Goal: Navigation & Orientation: Find specific page/section

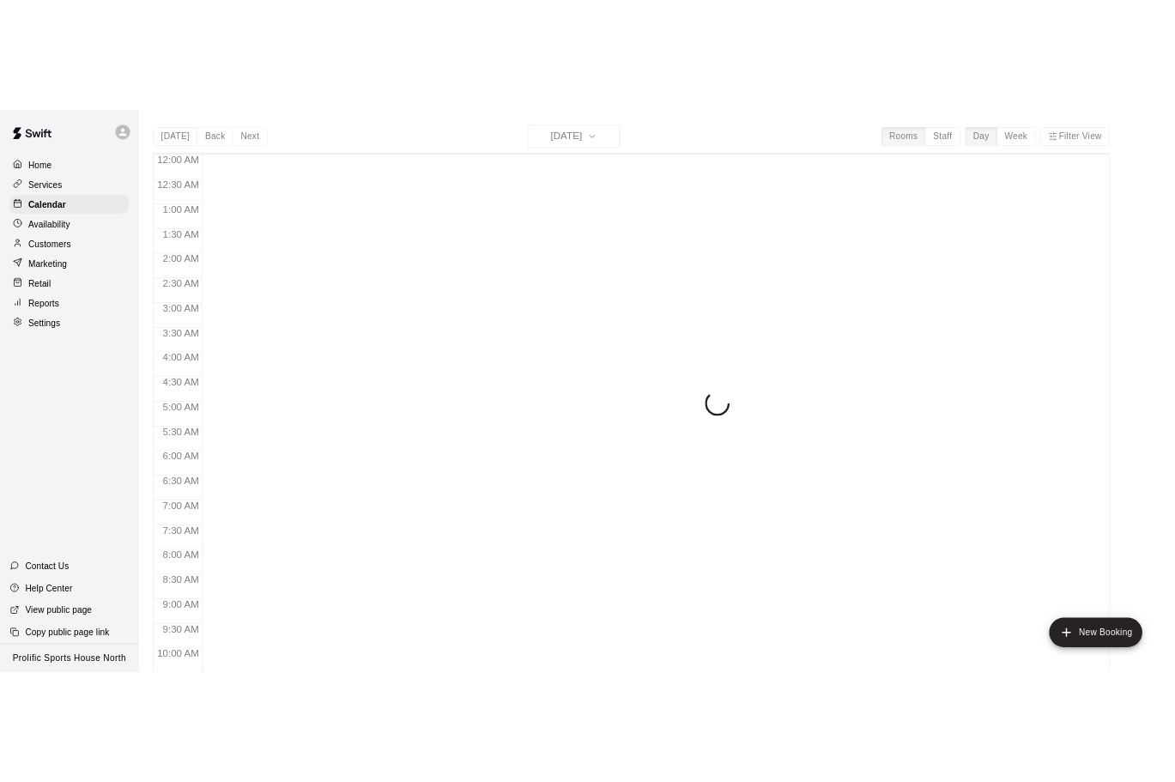
scroll to position [402, 0]
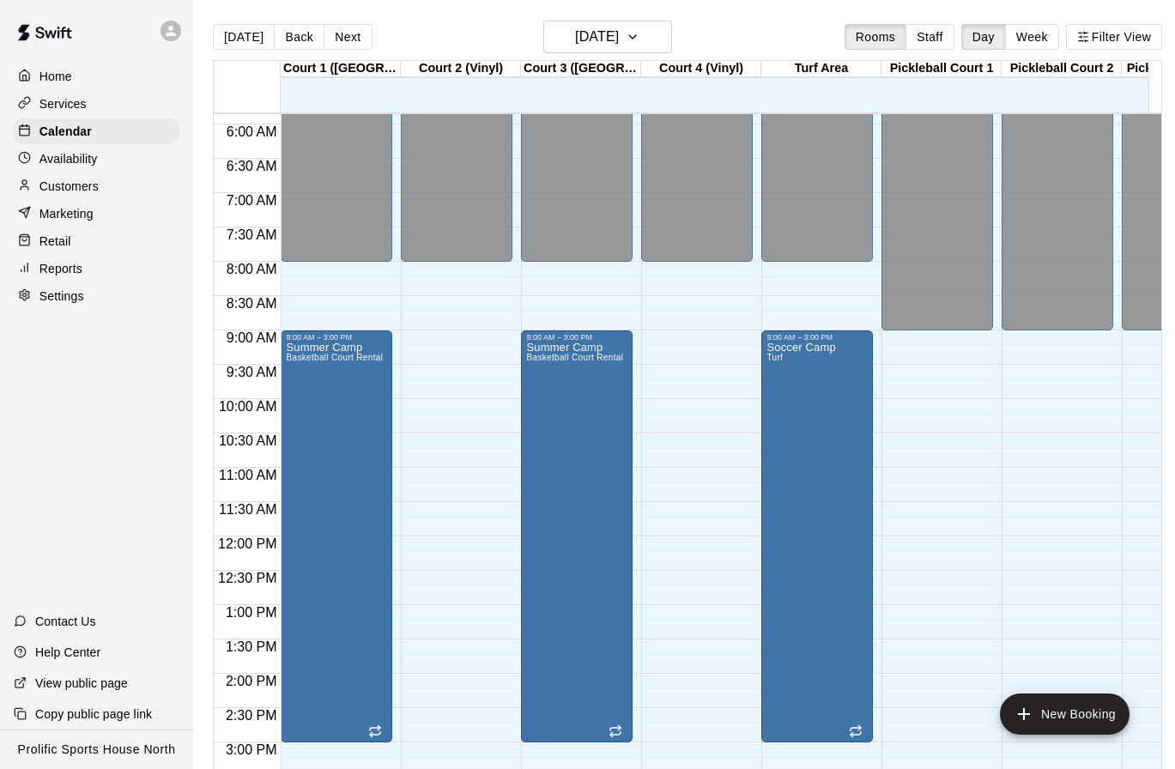
drag, startPoint x: 127, startPoint y: 472, endPoint x: 139, endPoint y: 468, distance: 12.8
click at [127, 471] on div "Home Services Calendar Availability Customers Marketing Retail Reports Settings…" at bounding box center [96, 384] width 193 height 769
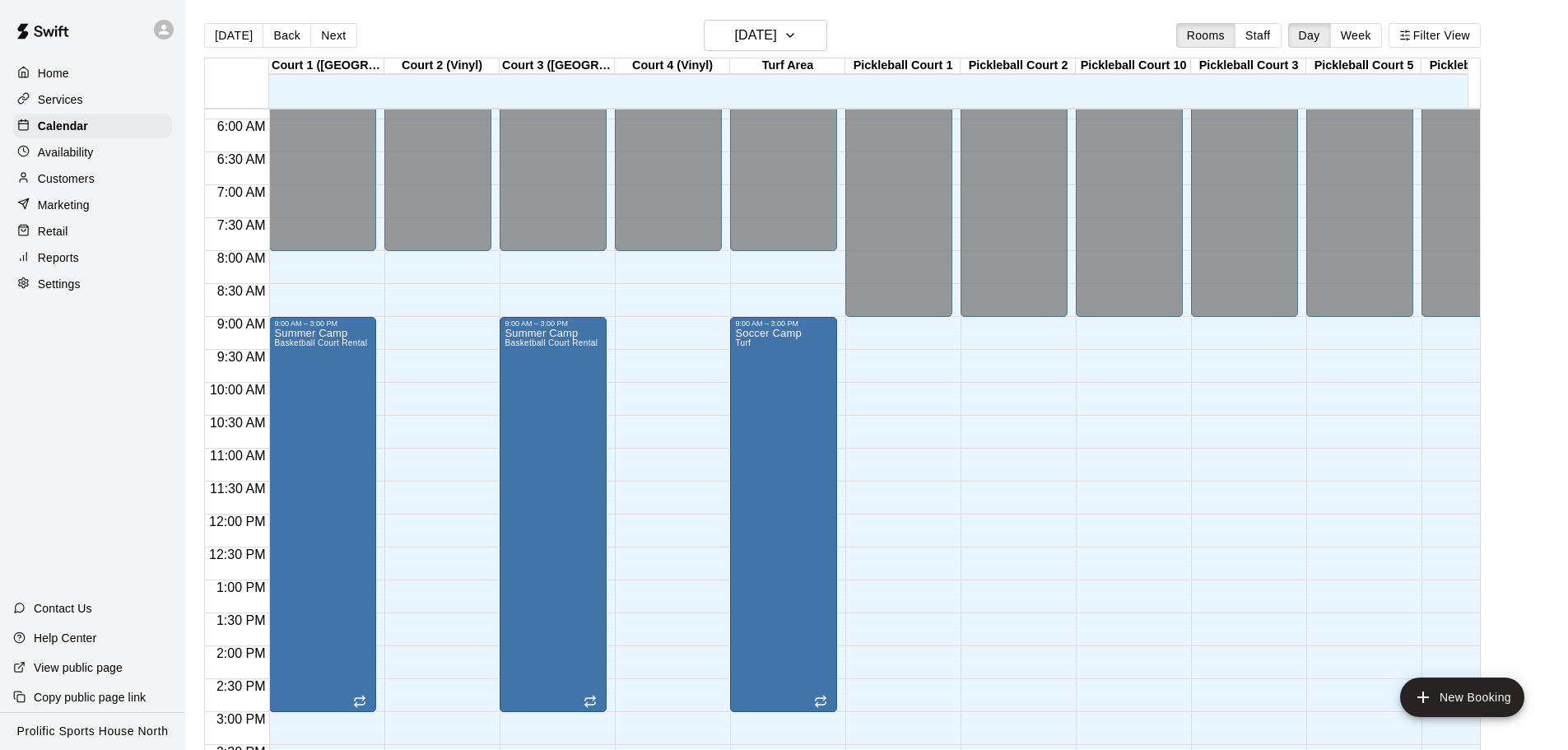
click at [174, 32] on div at bounding box center [168, 30] width 35 height 33
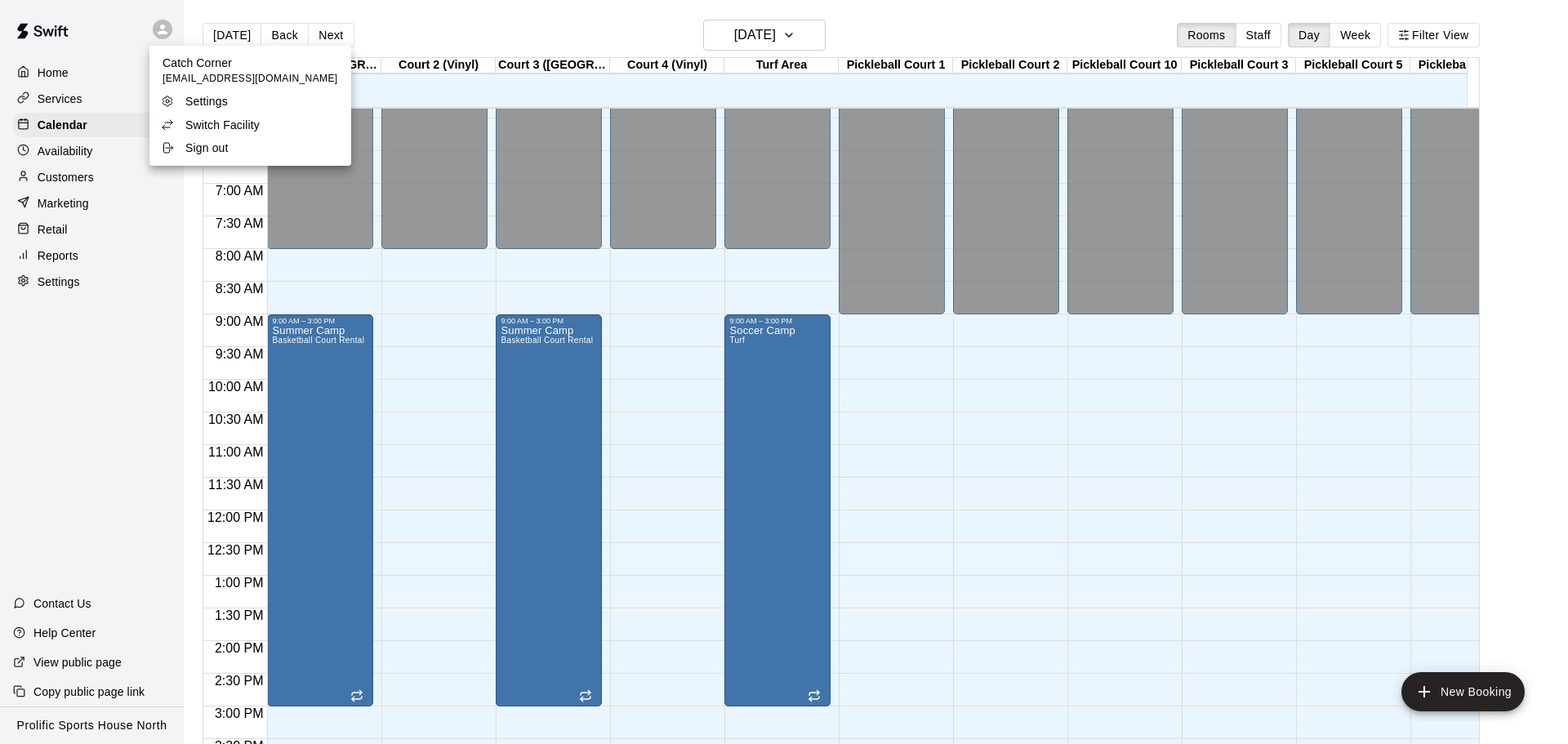
click at [193, 125] on p "Switch Facility" at bounding box center [223, 125] width 74 height 16
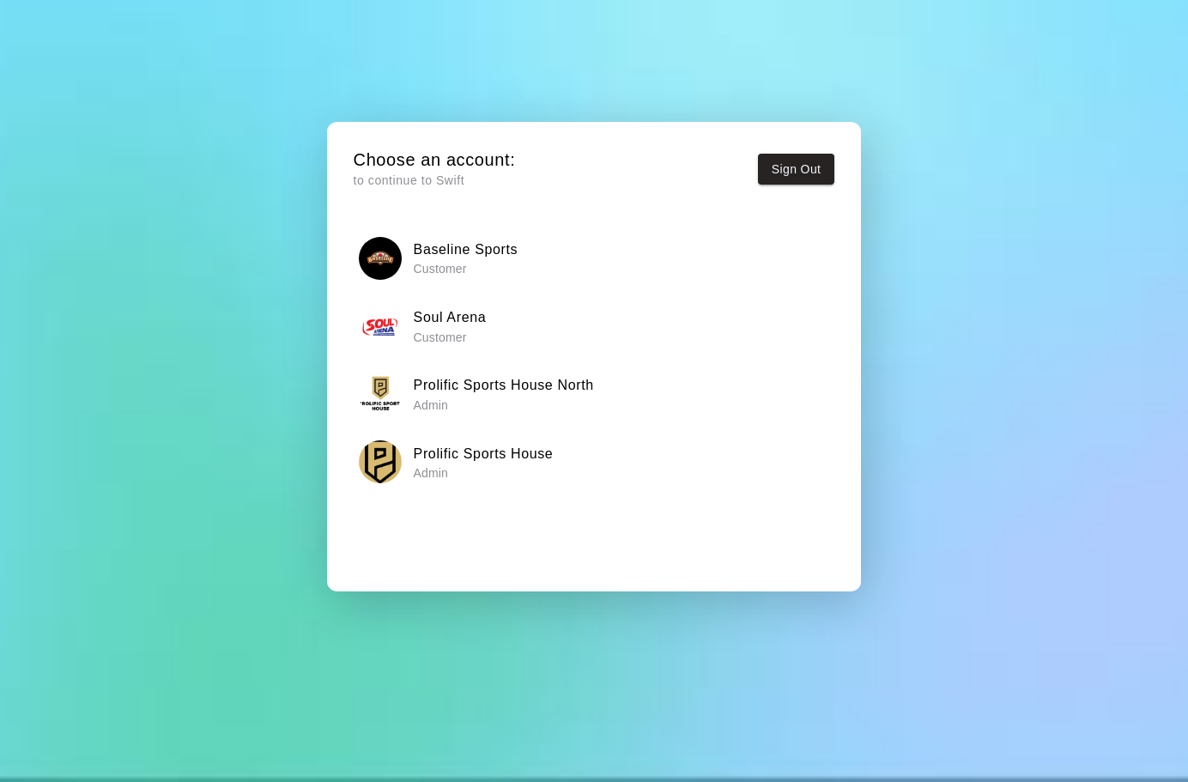
click at [537, 459] on h6 "Prolific Sports House" at bounding box center [484, 454] width 140 height 22
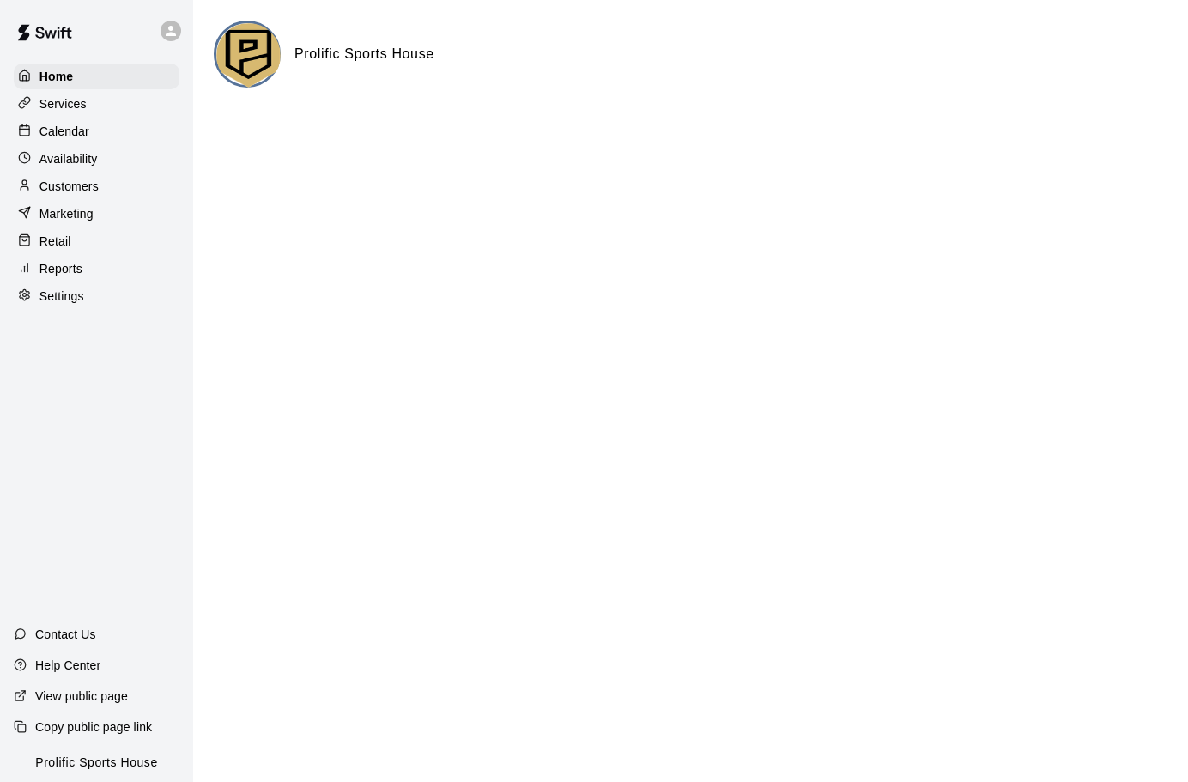
click at [95, 137] on div "Calendar" at bounding box center [97, 131] width 166 height 26
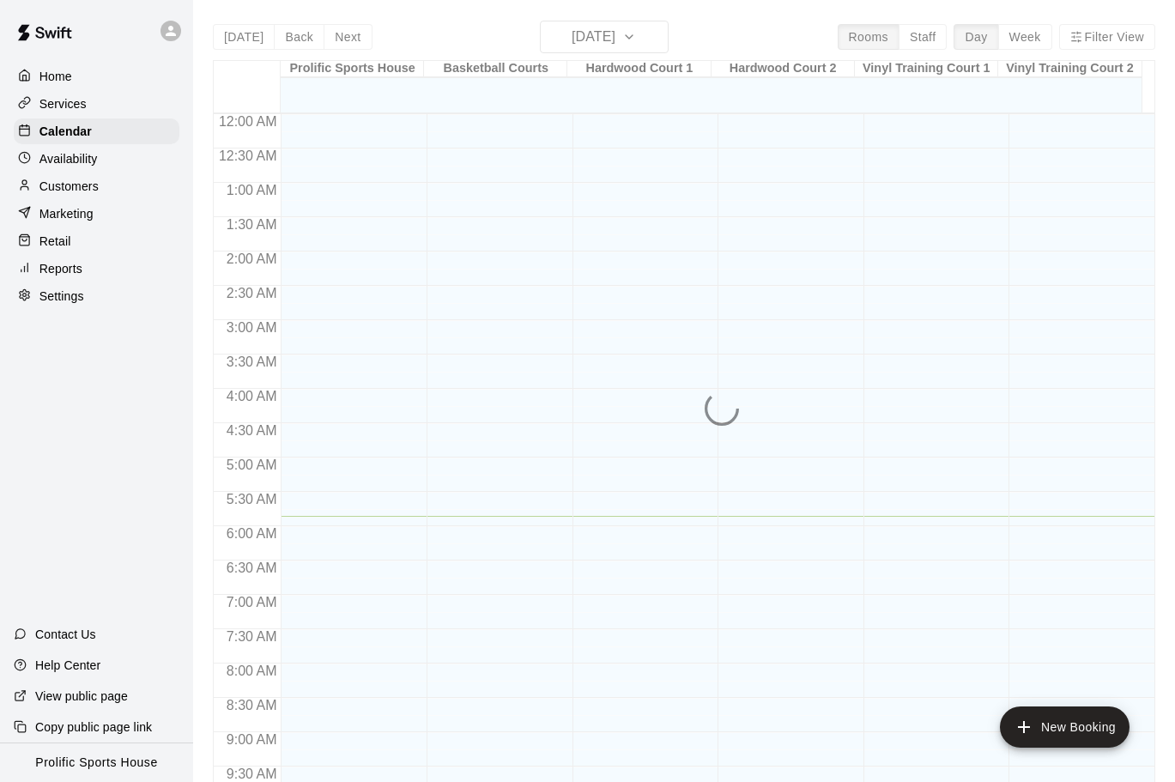
scroll to position [403, 0]
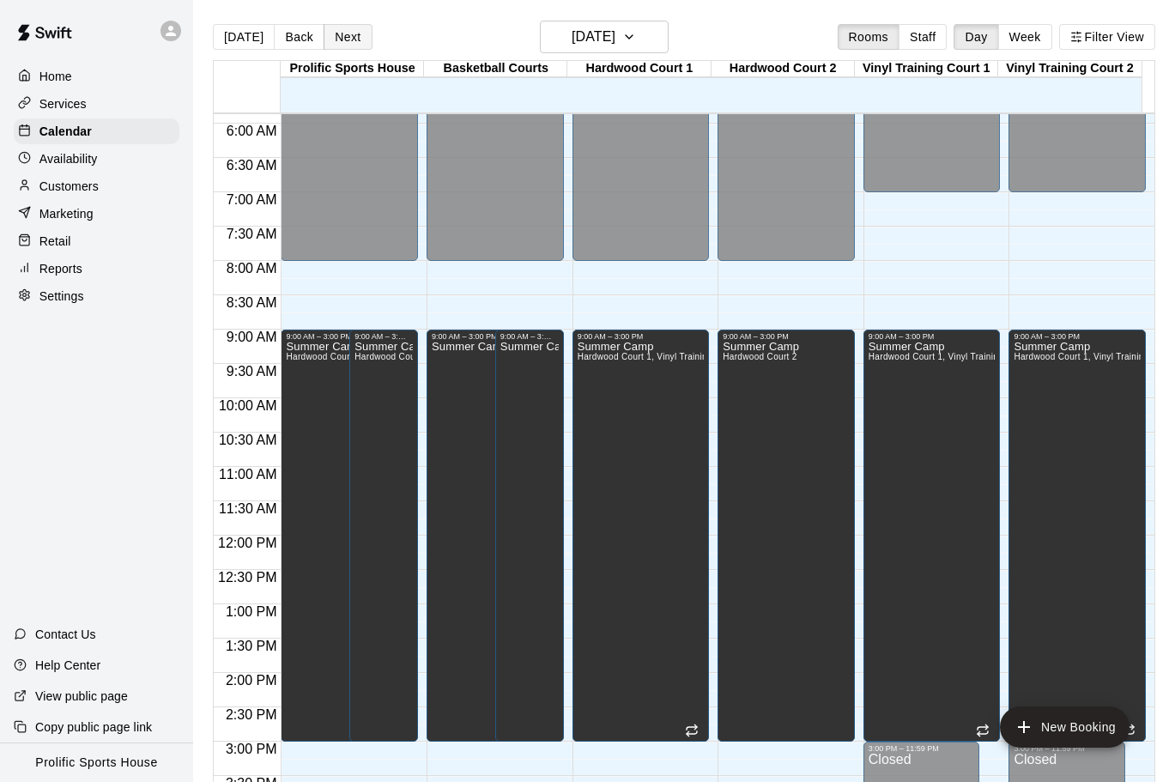
click at [341, 42] on button "Next" at bounding box center [348, 37] width 48 height 26
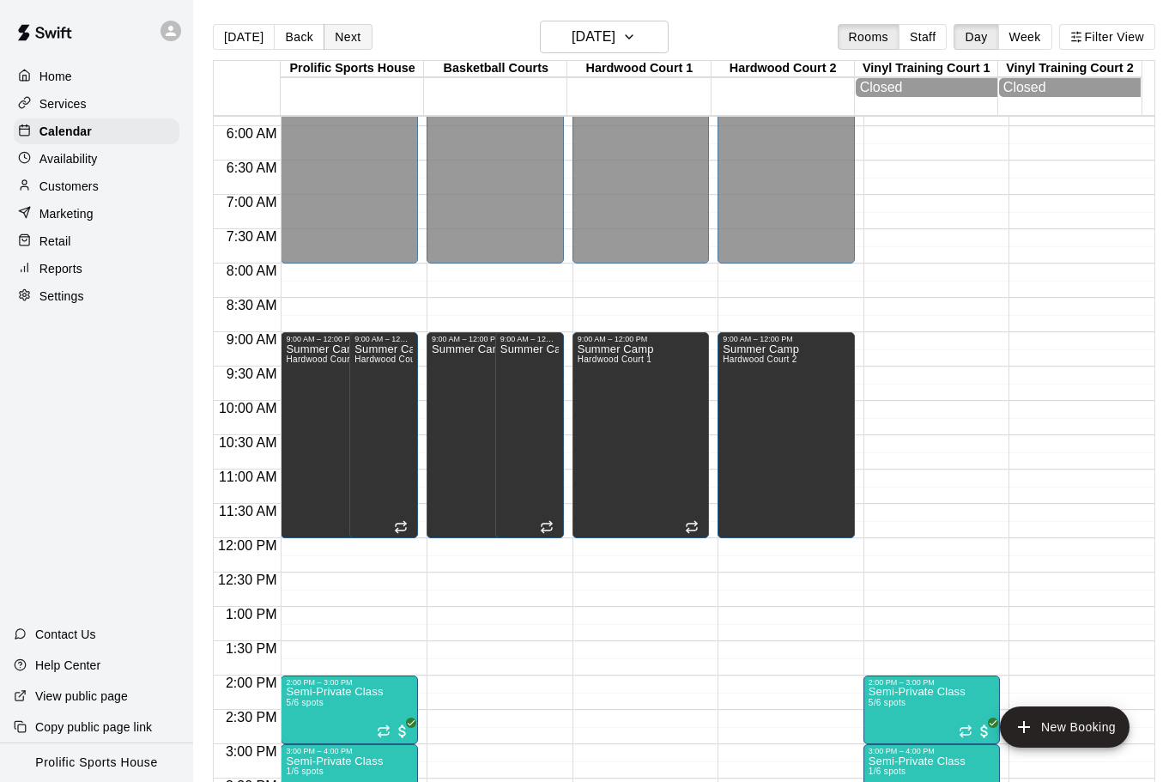
click at [356, 37] on button "Next" at bounding box center [348, 37] width 48 height 26
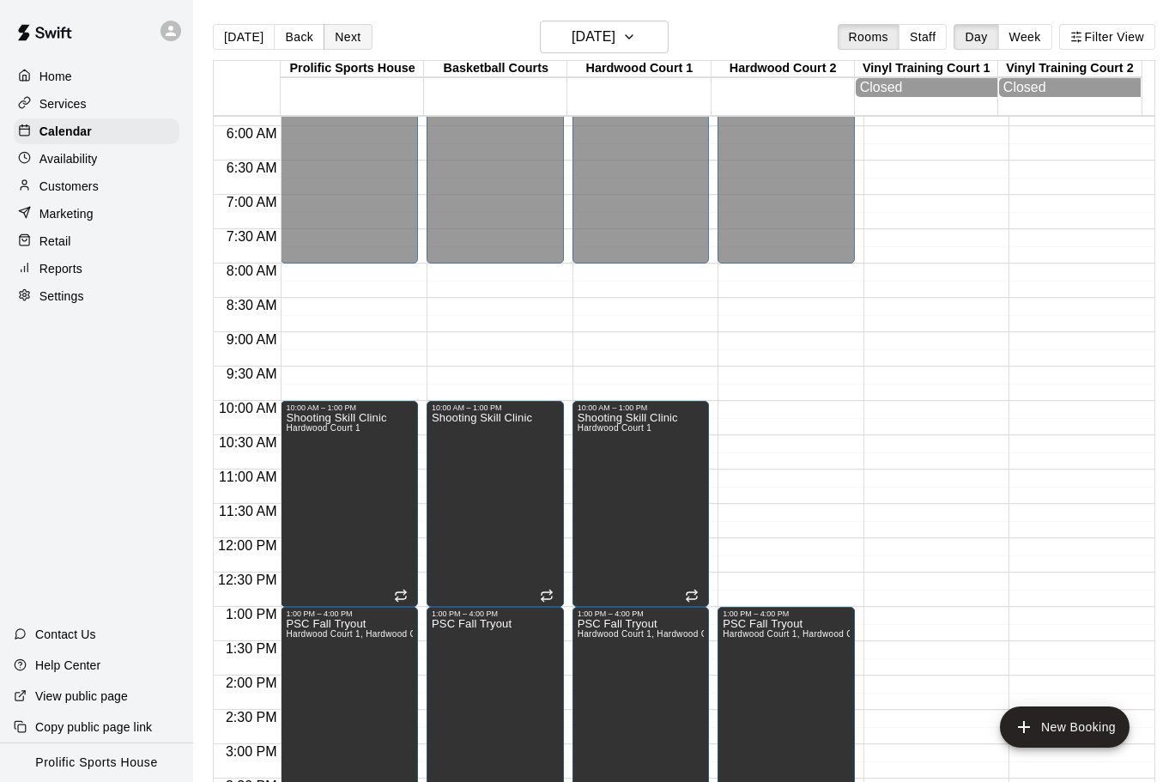
click at [346, 29] on button "Next" at bounding box center [348, 37] width 48 height 26
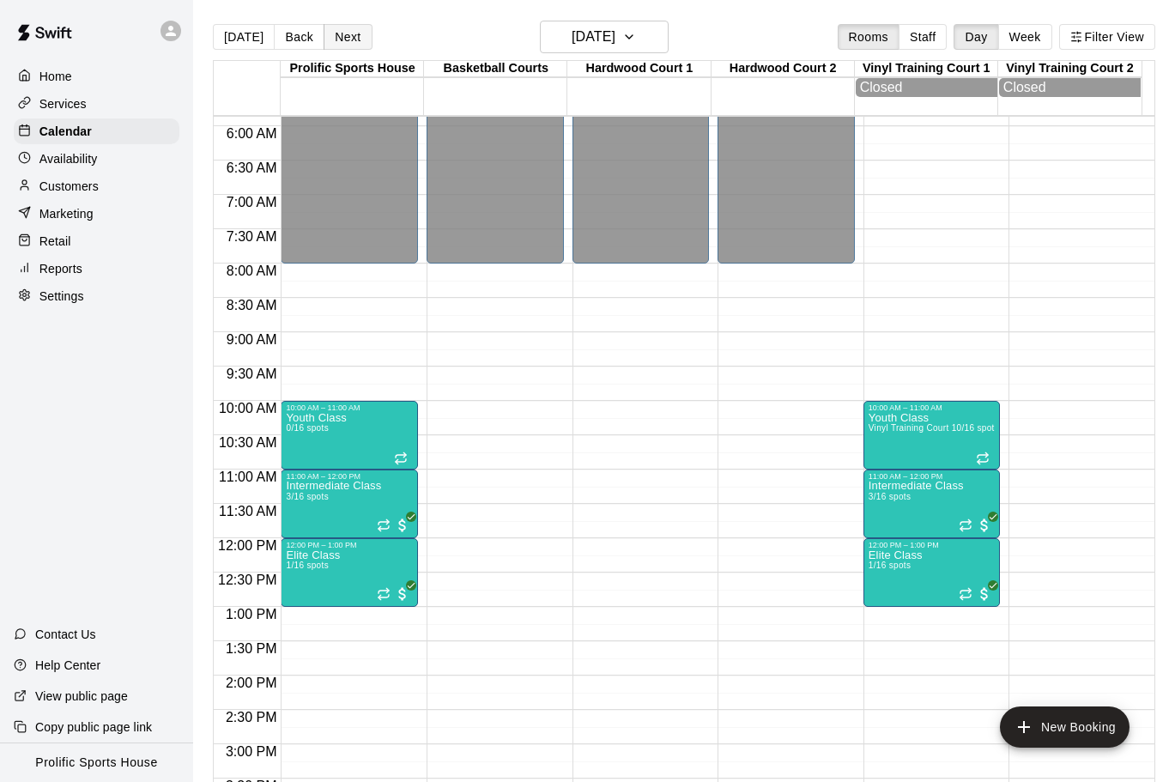
click at [347, 30] on button "Next" at bounding box center [348, 37] width 48 height 26
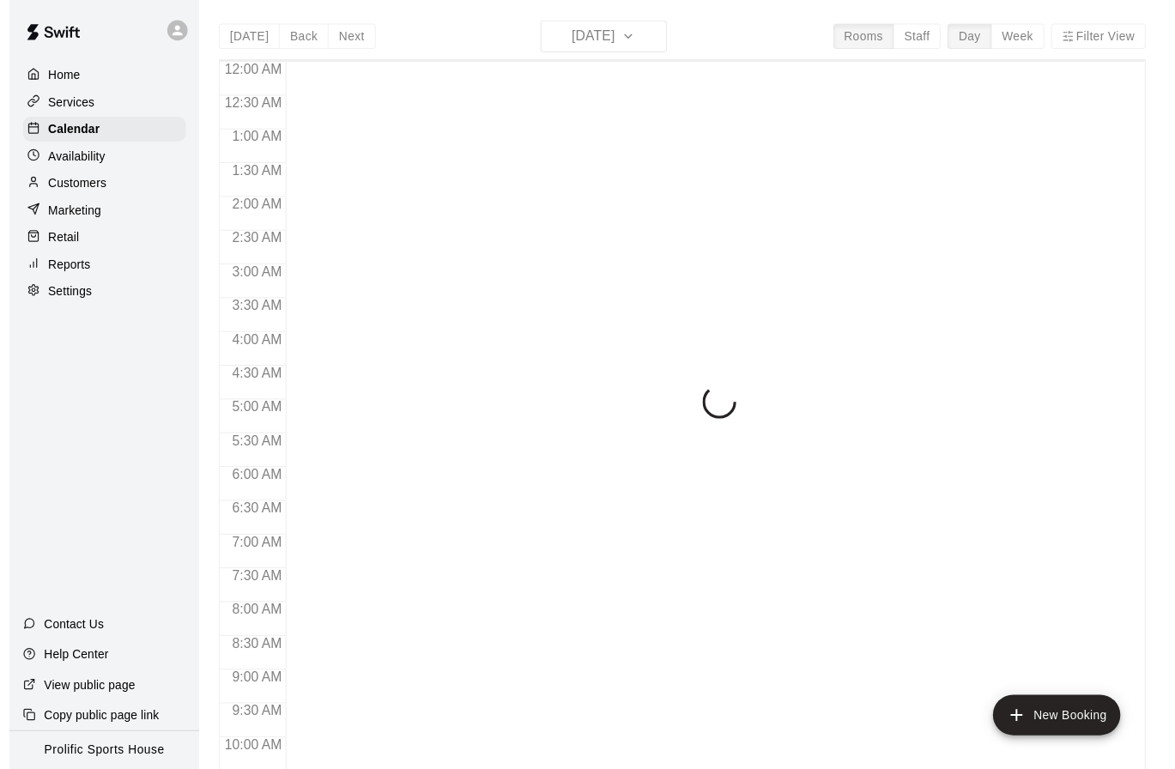
scroll to position [404, 0]
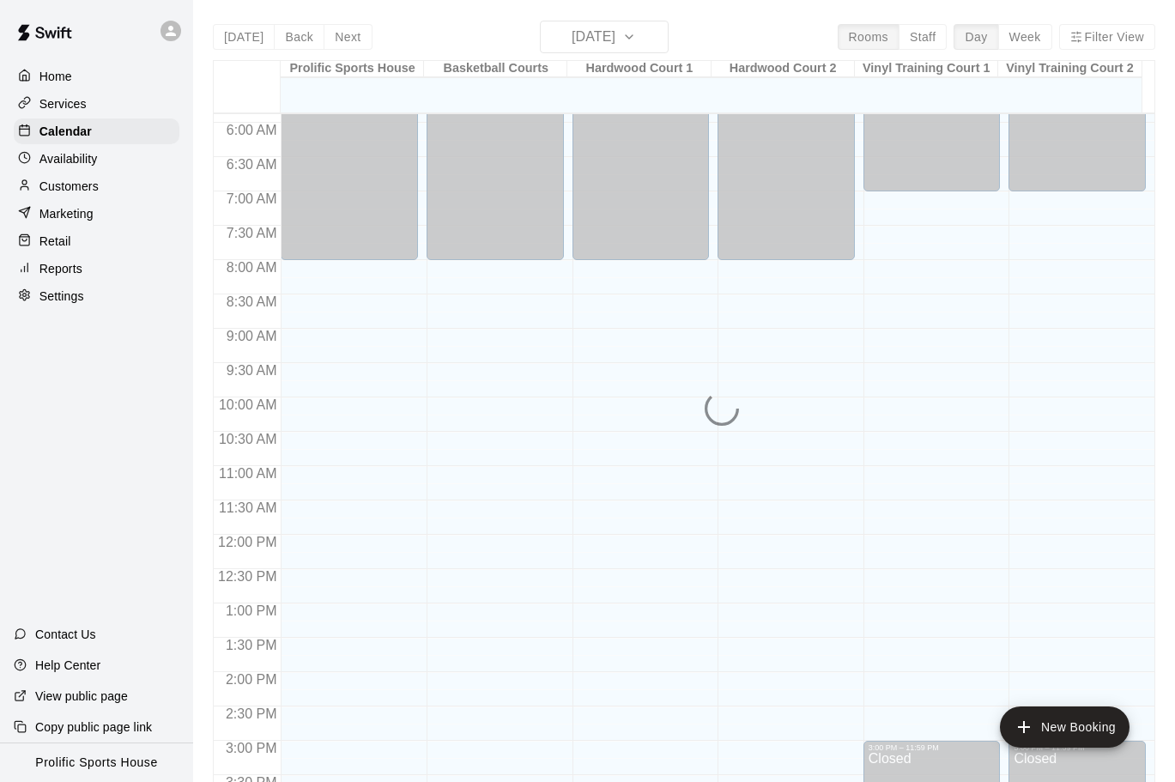
click at [665, 27] on div "[DATE] Back [DATE][DATE] Rooms Staff Day Week Filter View Prolific Sports House…" at bounding box center [684, 412] width 943 height 782
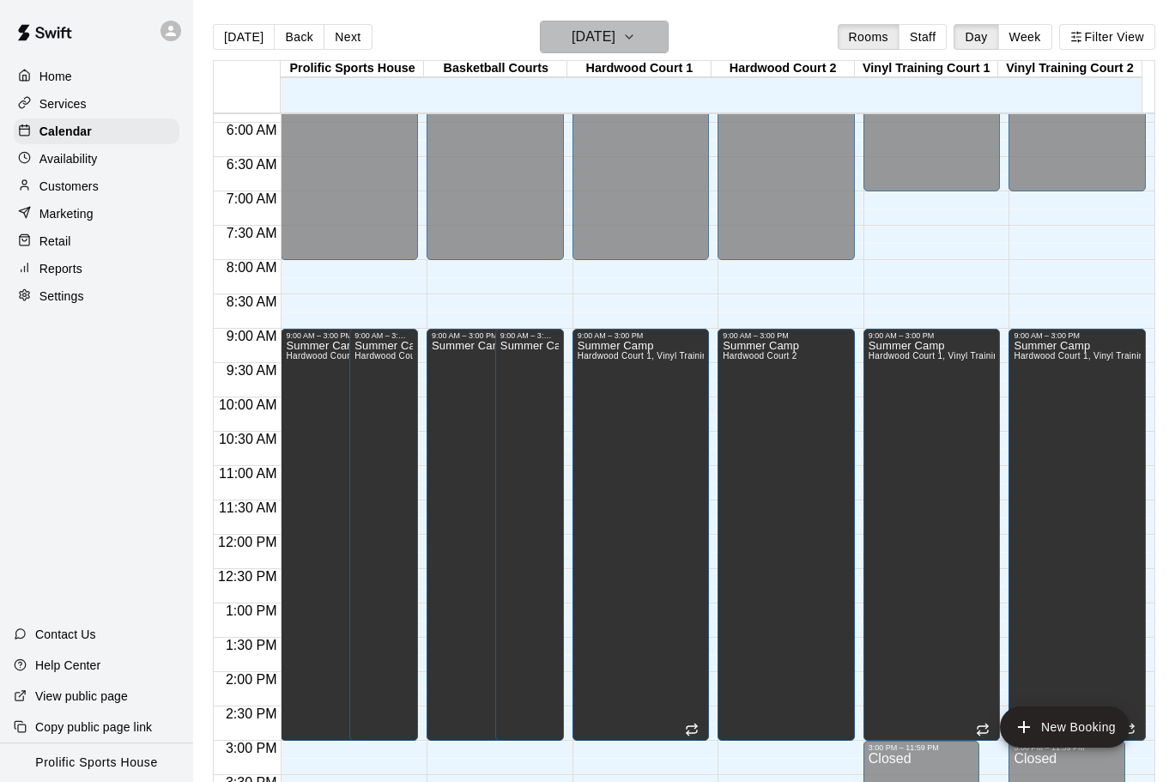
click at [636, 30] on icon "button" at bounding box center [629, 37] width 14 height 21
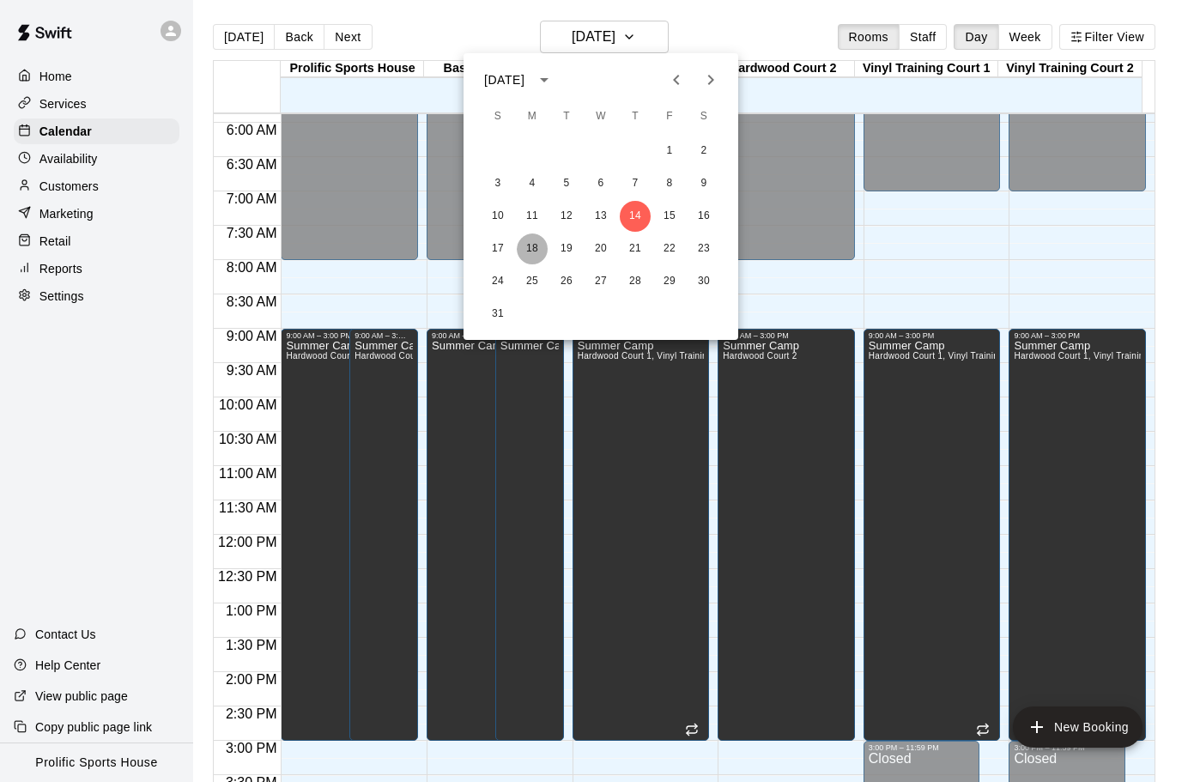
click at [524, 246] on button "18" at bounding box center [532, 249] width 31 height 31
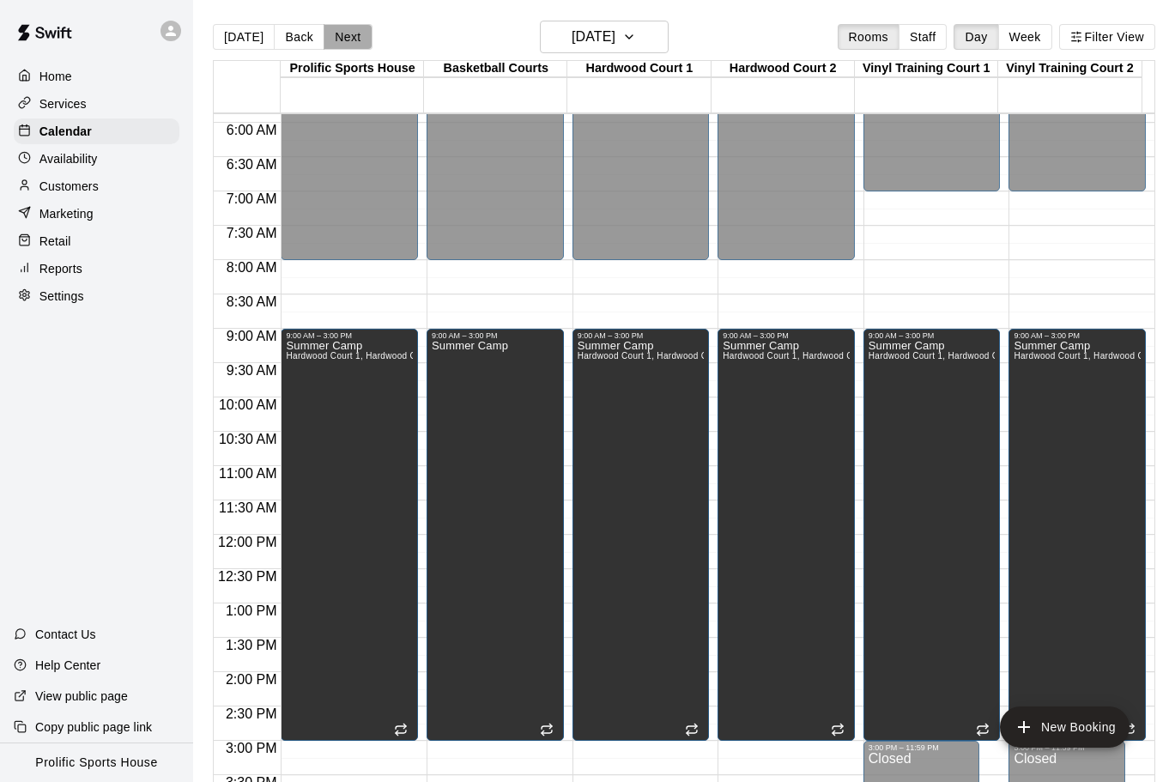
click at [342, 24] on button "Next" at bounding box center [348, 37] width 48 height 26
click at [336, 39] on button "Next" at bounding box center [348, 37] width 48 height 26
click at [342, 43] on button "Next" at bounding box center [348, 37] width 48 height 26
click at [335, 45] on button "Next" at bounding box center [348, 37] width 48 height 26
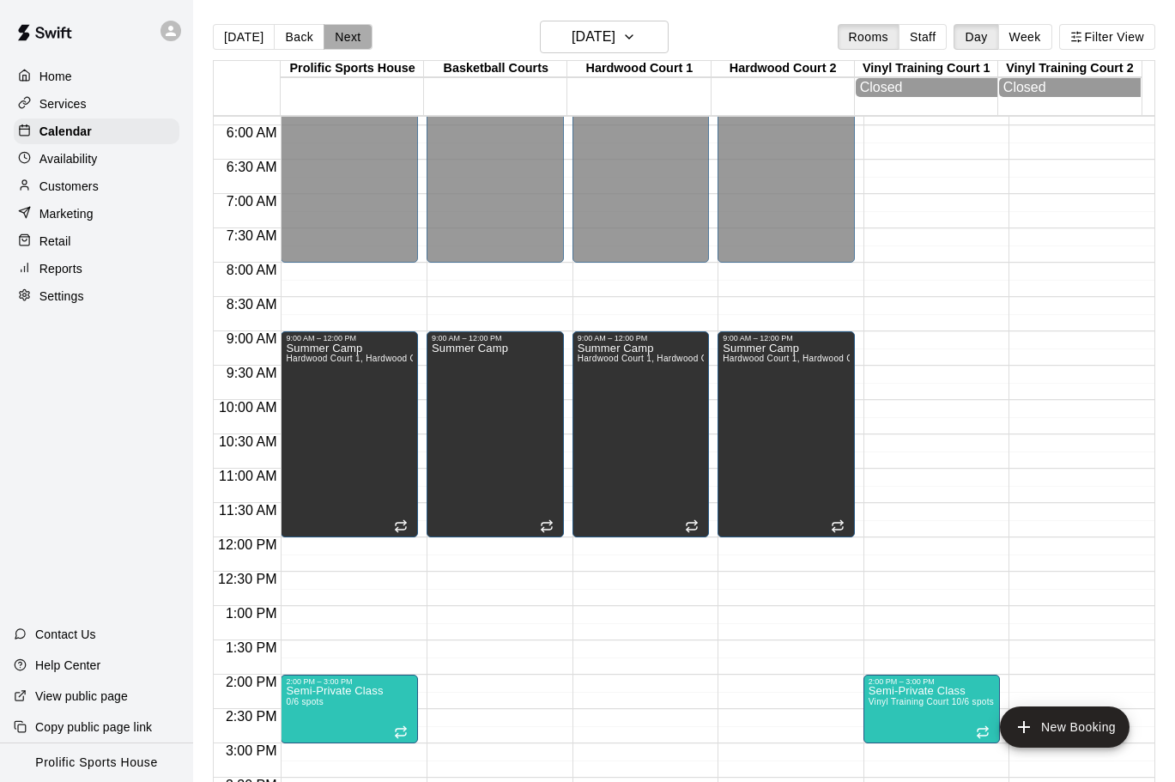
click at [334, 35] on button "Next" at bounding box center [348, 37] width 48 height 26
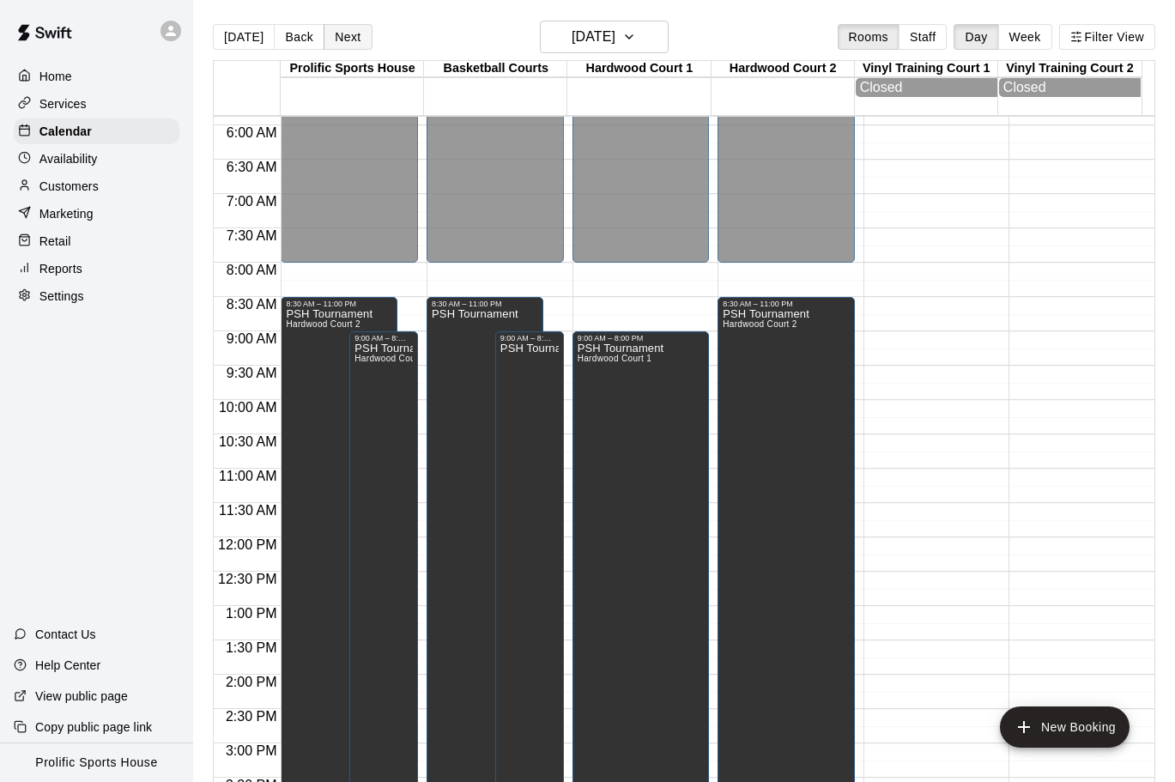
click at [333, 39] on button "Next" at bounding box center [348, 37] width 48 height 26
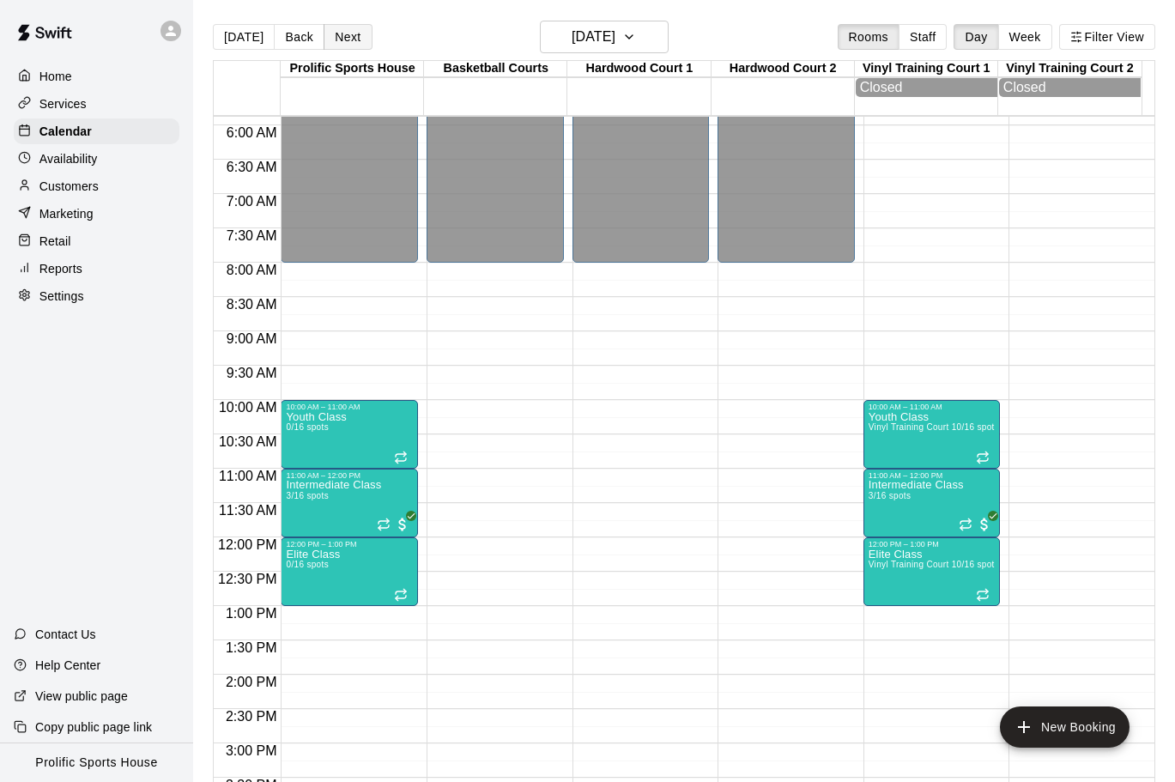
click at [335, 34] on button "Next" at bounding box center [348, 37] width 48 height 26
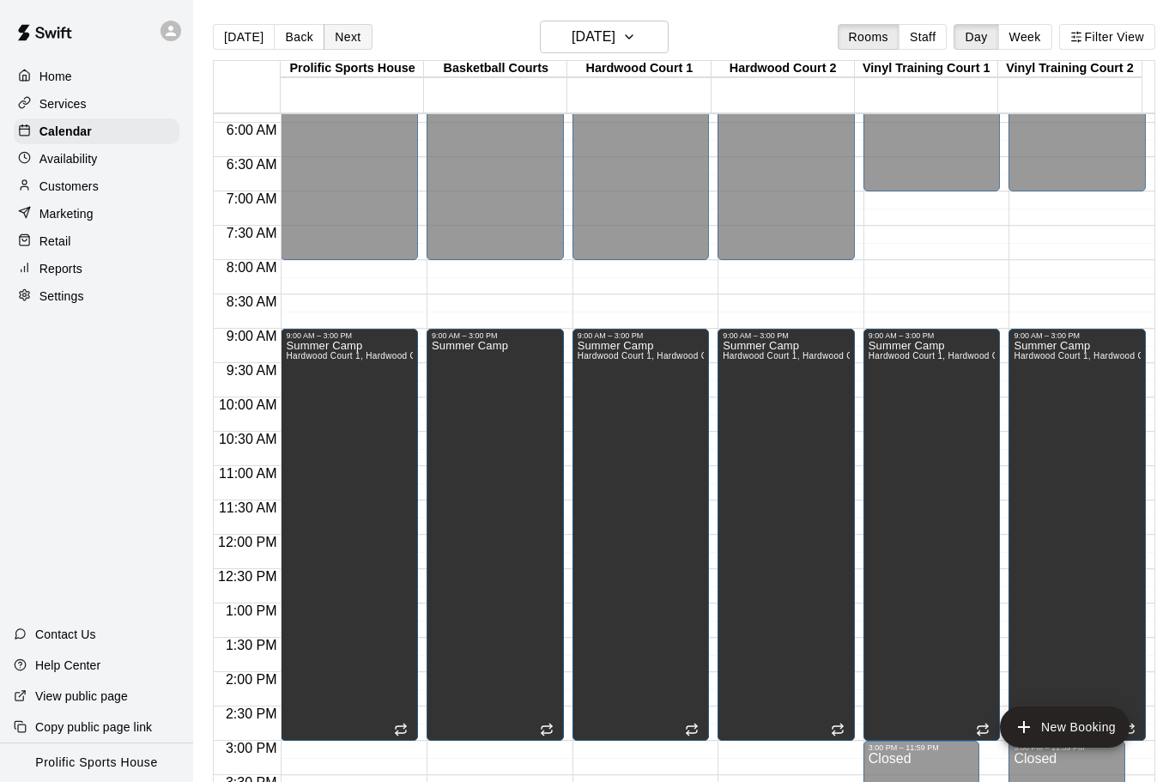
click at [339, 34] on button "Next" at bounding box center [348, 37] width 48 height 26
click at [339, 42] on button "Next" at bounding box center [348, 37] width 48 height 26
click at [357, 36] on button "Next" at bounding box center [348, 37] width 48 height 26
click at [168, 37] on icon at bounding box center [170, 30] width 15 height 15
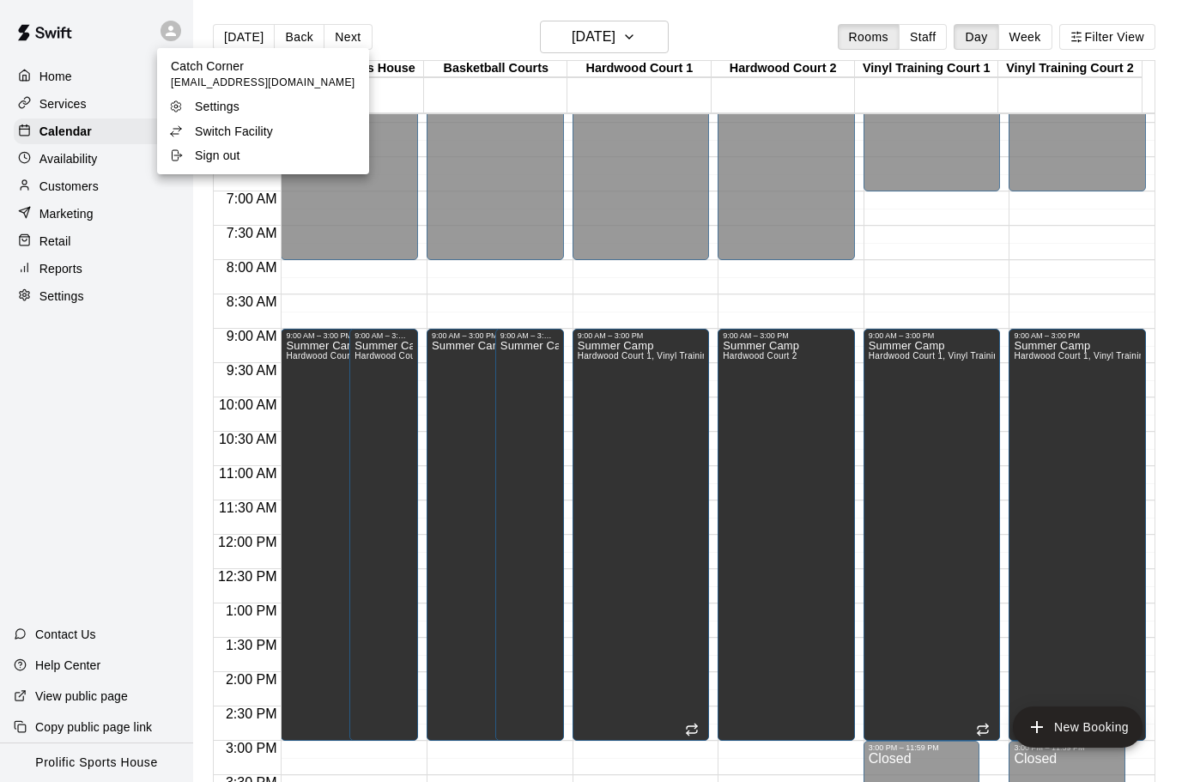
click at [213, 130] on p "Switch Facility" at bounding box center [234, 131] width 78 height 17
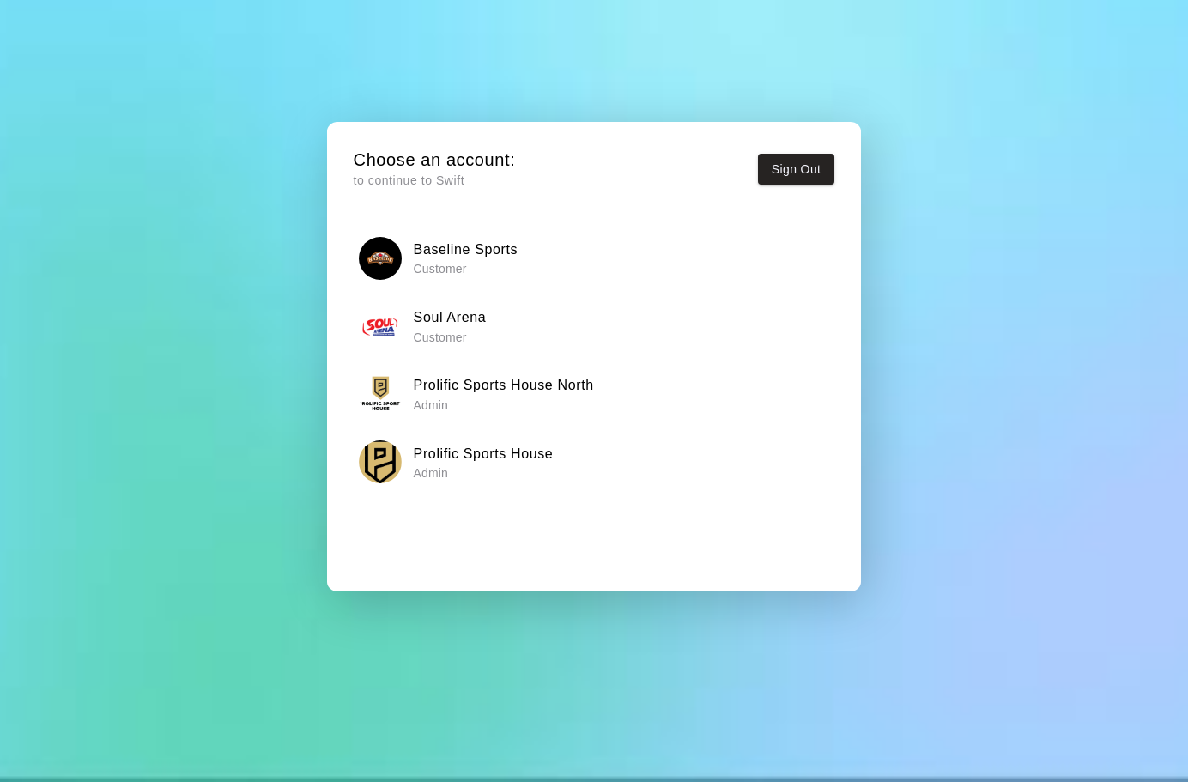
click at [549, 386] on h6 "Prolific Sports House North" at bounding box center [504, 385] width 180 height 22
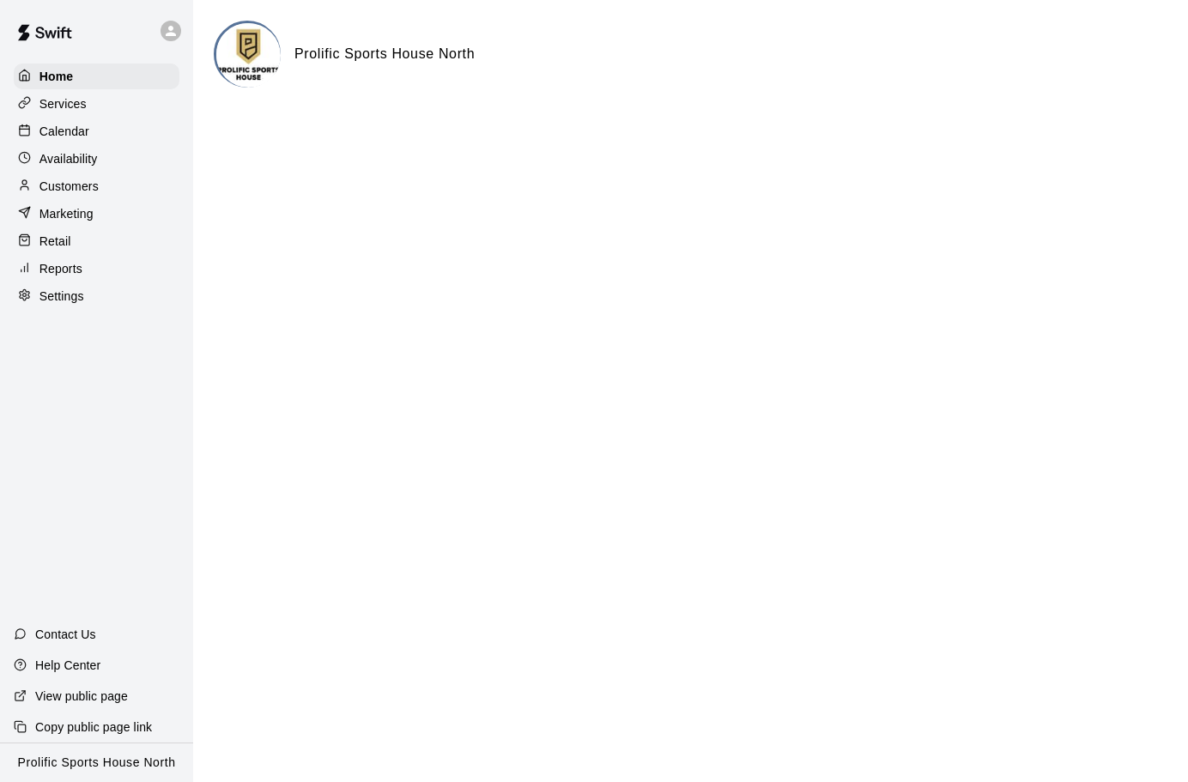
click at [97, 139] on div "Calendar" at bounding box center [97, 131] width 166 height 26
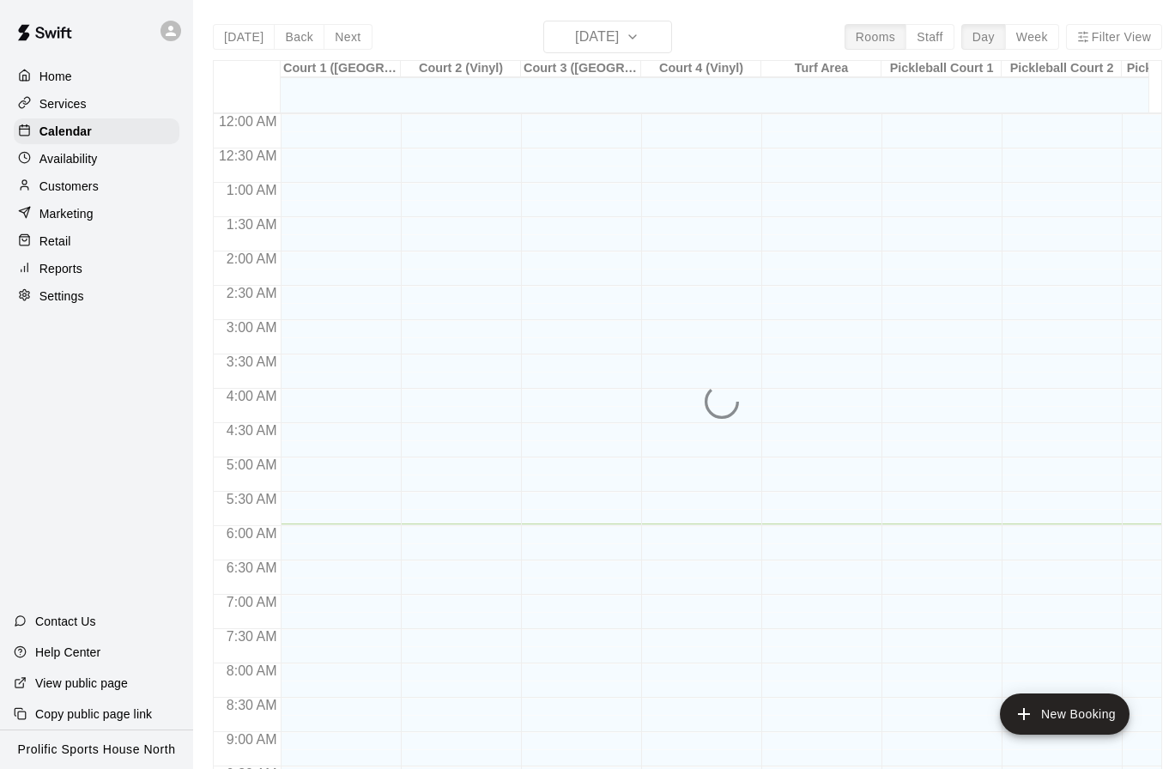
scroll to position [410, 0]
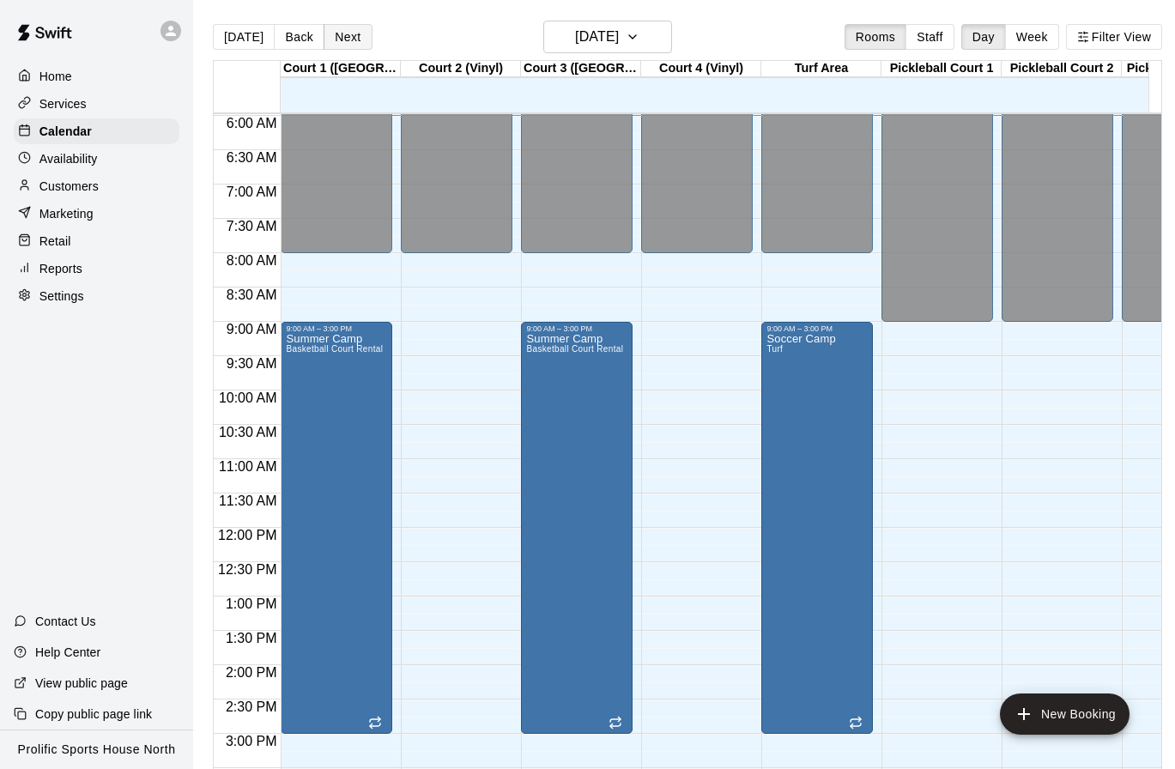
click at [345, 34] on button "Next" at bounding box center [348, 37] width 48 height 26
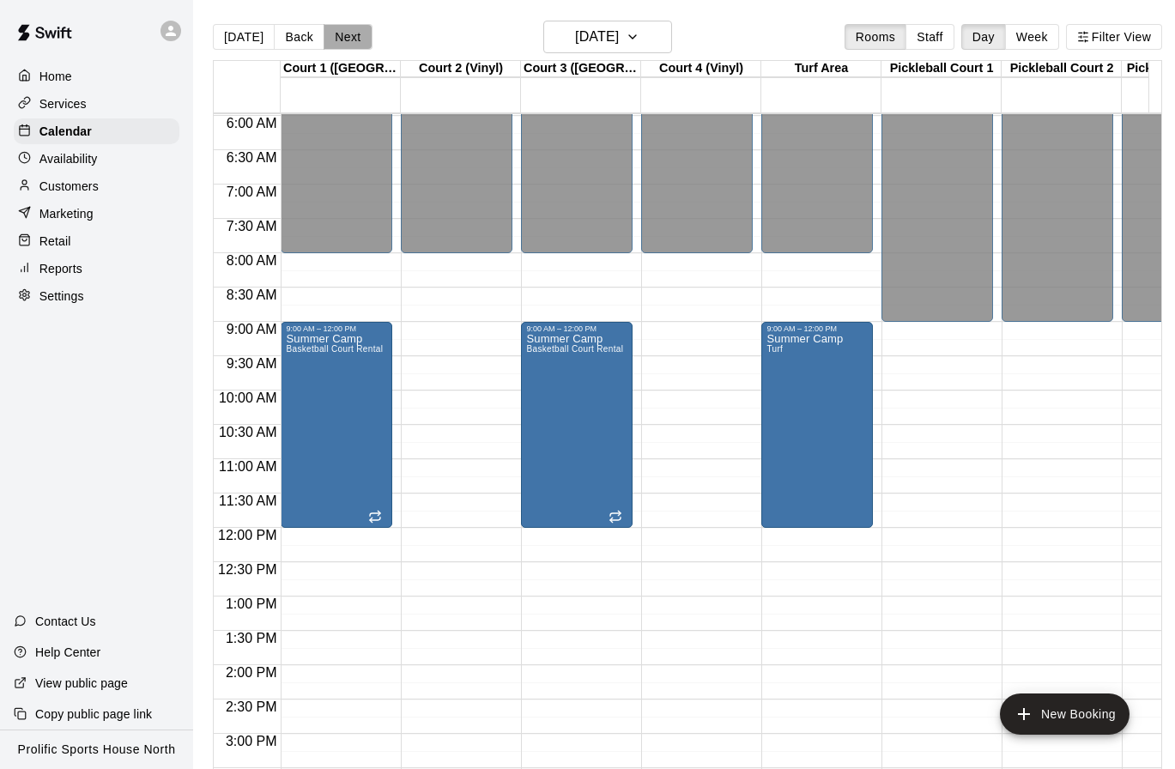
click at [338, 39] on button "Next" at bounding box center [348, 37] width 48 height 26
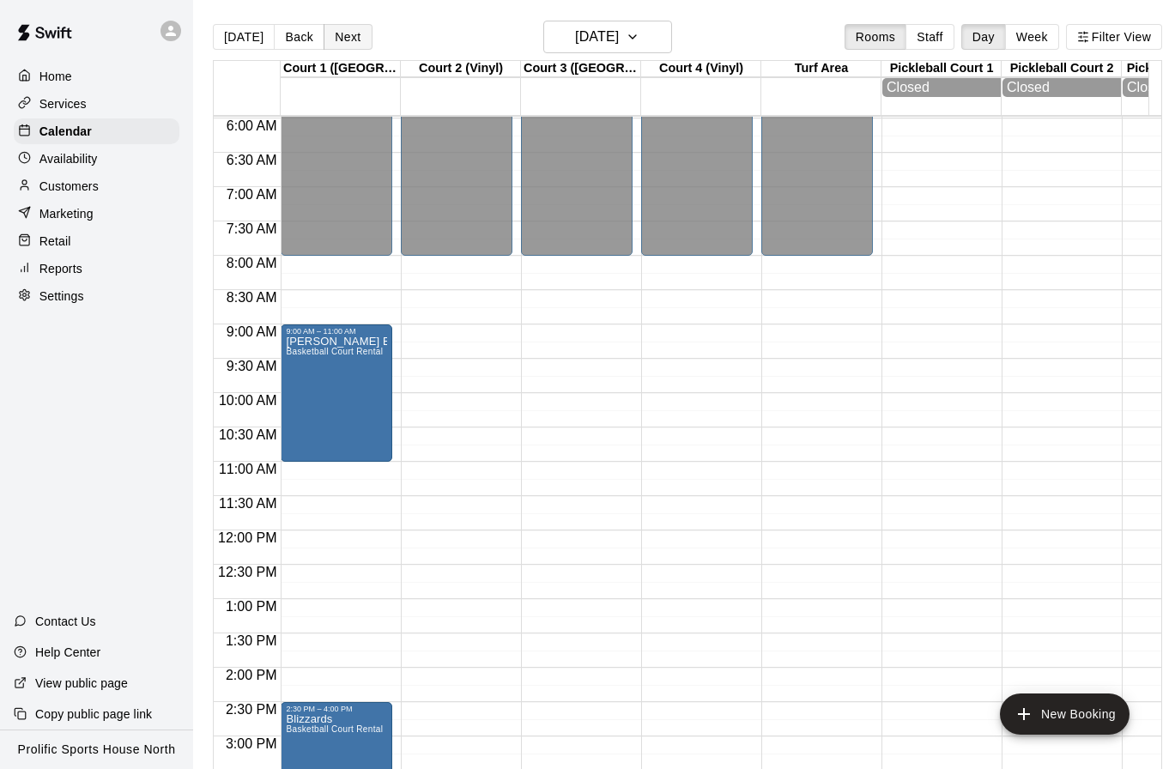
click at [333, 33] on button "Next" at bounding box center [348, 37] width 48 height 26
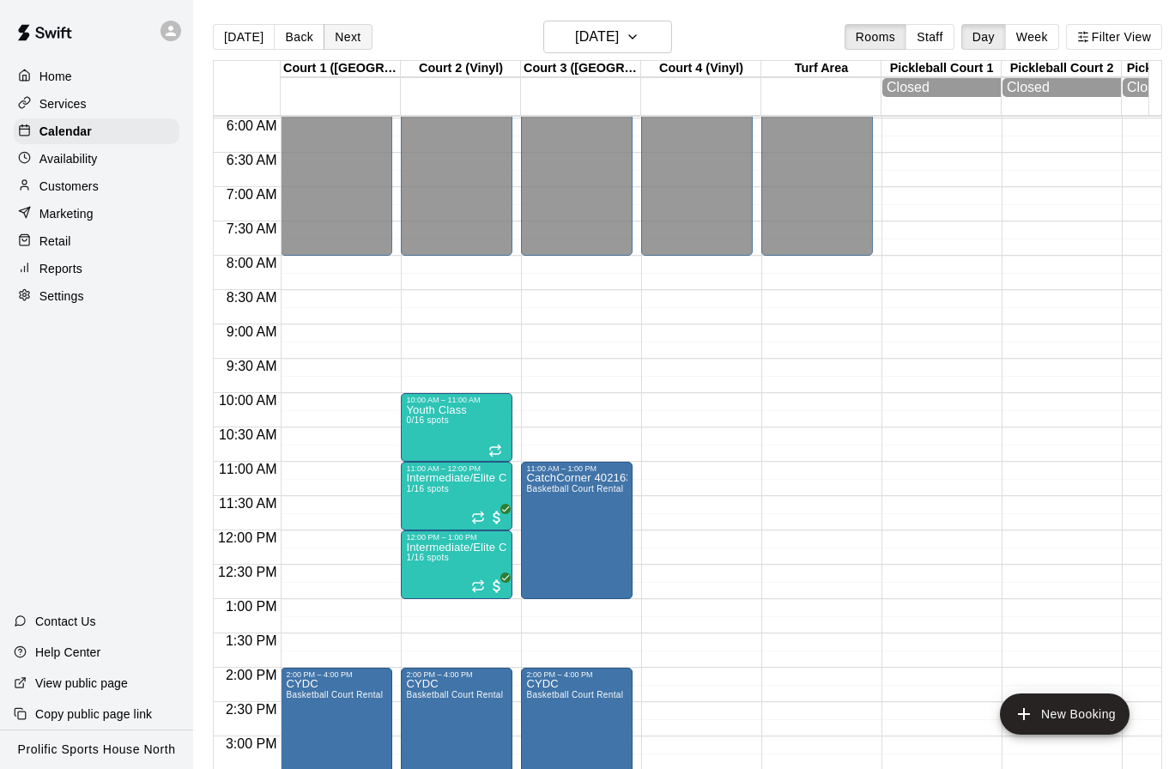
click at [349, 32] on button "Next" at bounding box center [348, 37] width 48 height 26
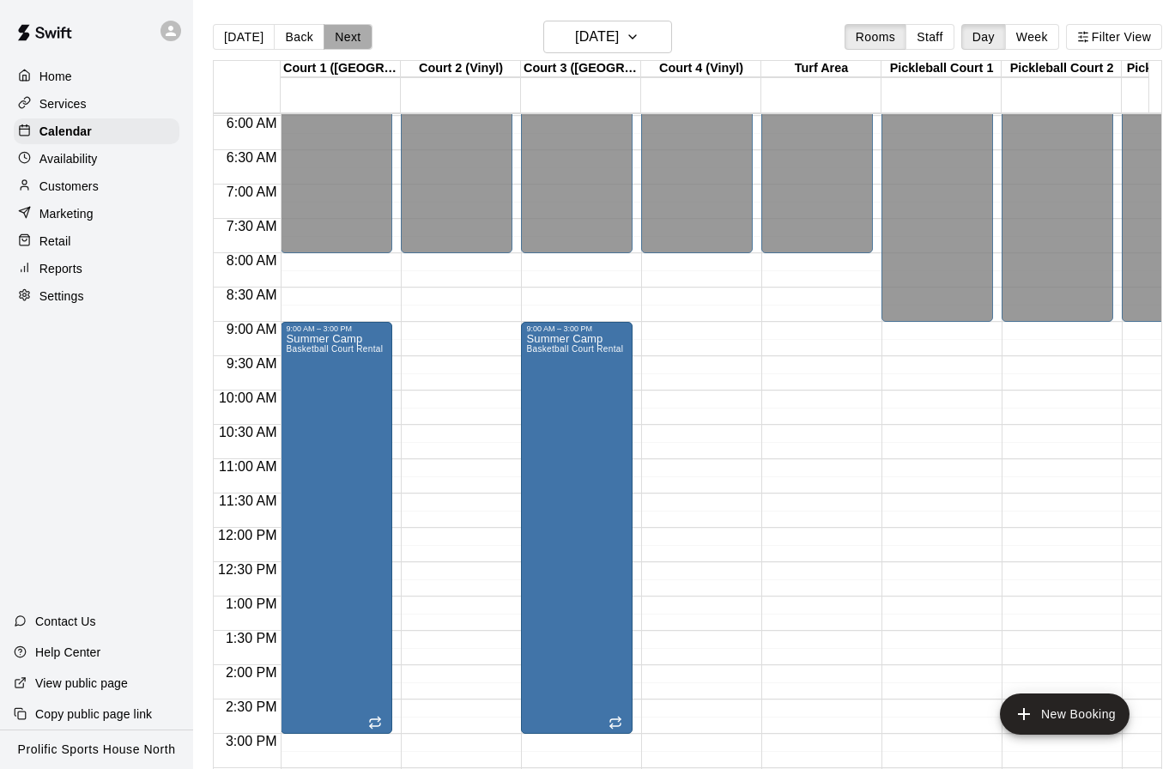
click at [335, 34] on button "Next" at bounding box center [348, 37] width 48 height 26
click at [342, 39] on button "Next" at bounding box center [348, 37] width 48 height 26
click at [343, 32] on button "Next" at bounding box center [348, 37] width 48 height 26
click at [346, 37] on button "Next" at bounding box center [348, 37] width 48 height 26
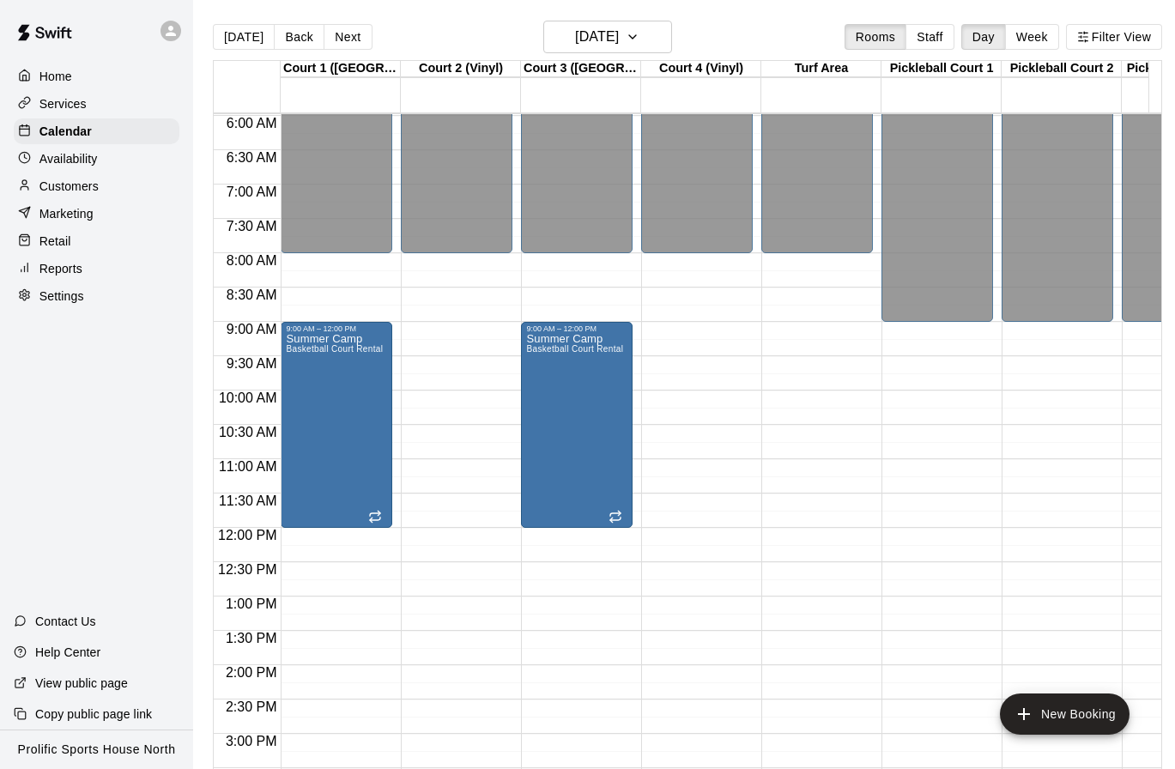
click at [348, 39] on button "Next" at bounding box center [348, 37] width 48 height 26
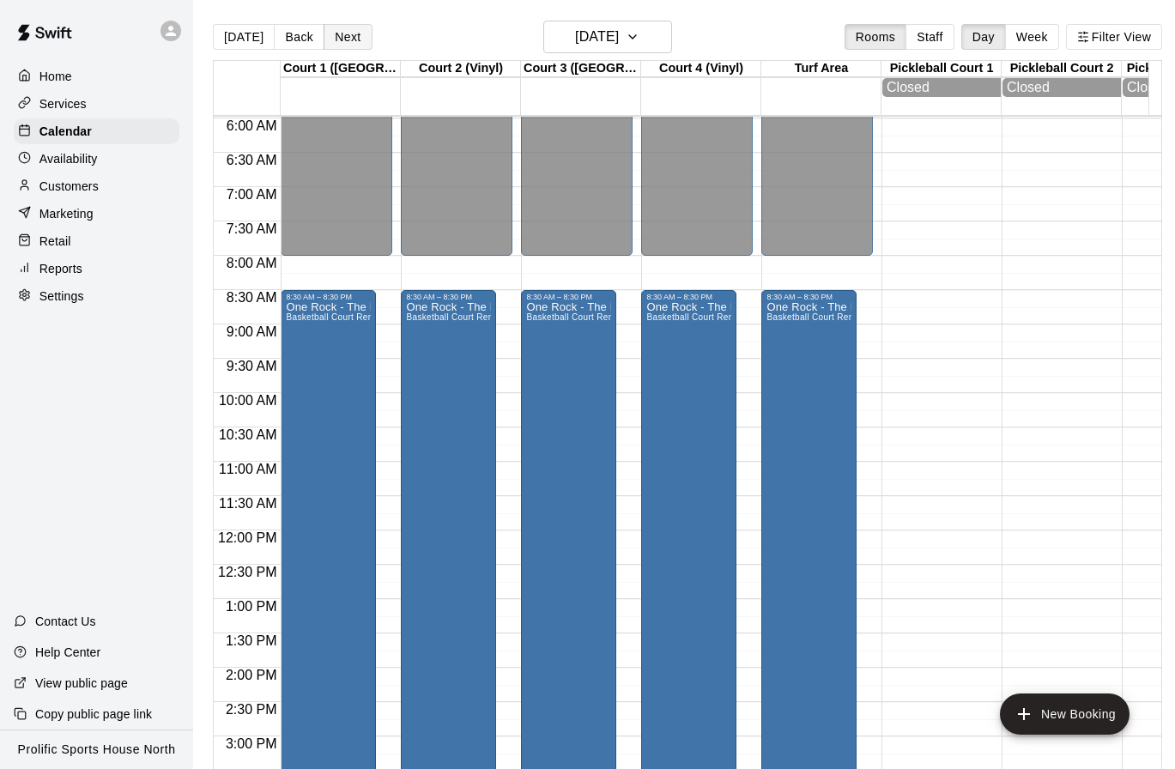
click at [353, 32] on button "Next" at bounding box center [348, 37] width 48 height 26
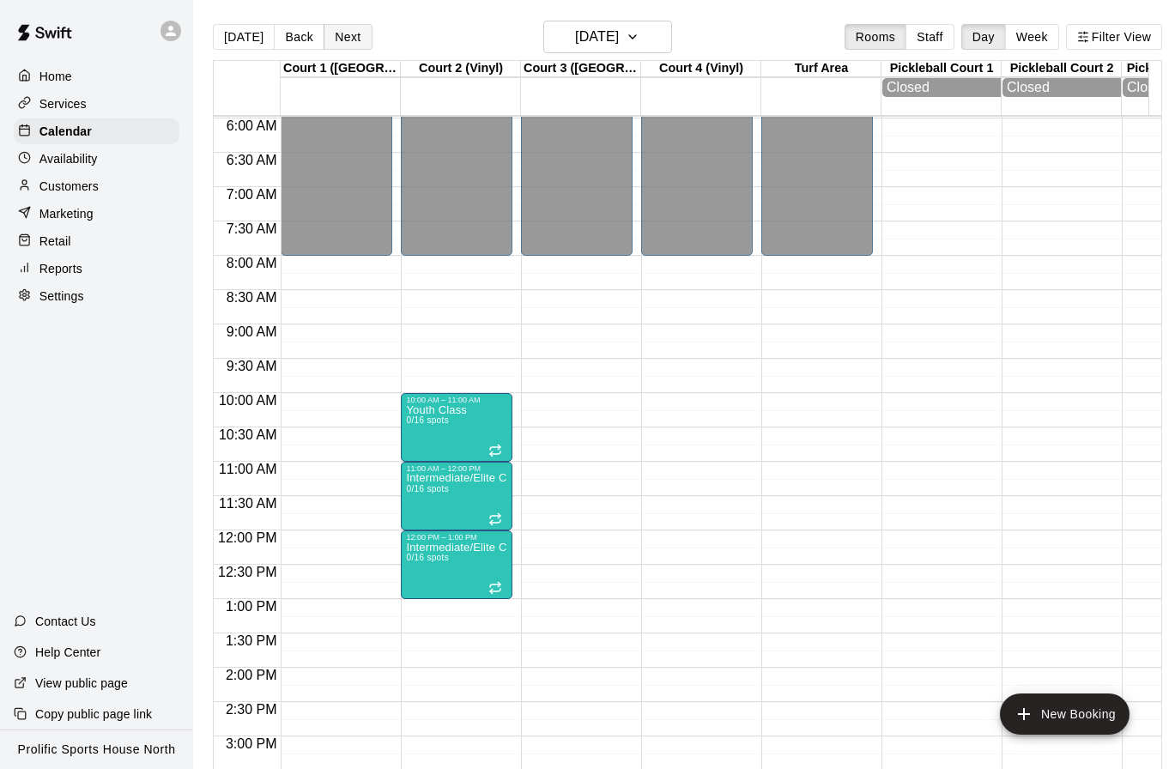
click at [353, 33] on button "Next" at bounding box center [348, 37] width 48 height 26
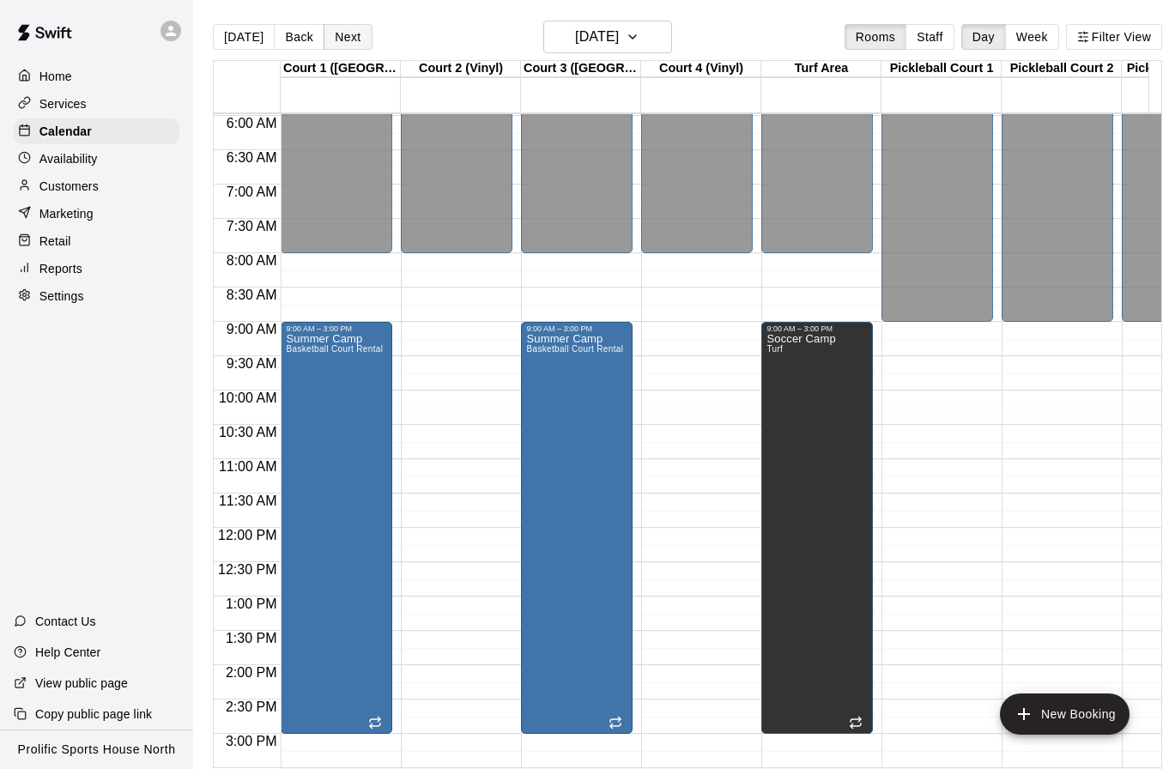
click at [354, 33] on button "Next" at bounding box center [348, 37] width 48 height 26
click at [327, 31] on button "Next" at bounding box center [348, 37] width 48 height 26
click at [341, 39] on button "Next" at bounding box center [348, 37] width 48 height 26
